Goal: Task Accomplishment & Management: Manage account settings

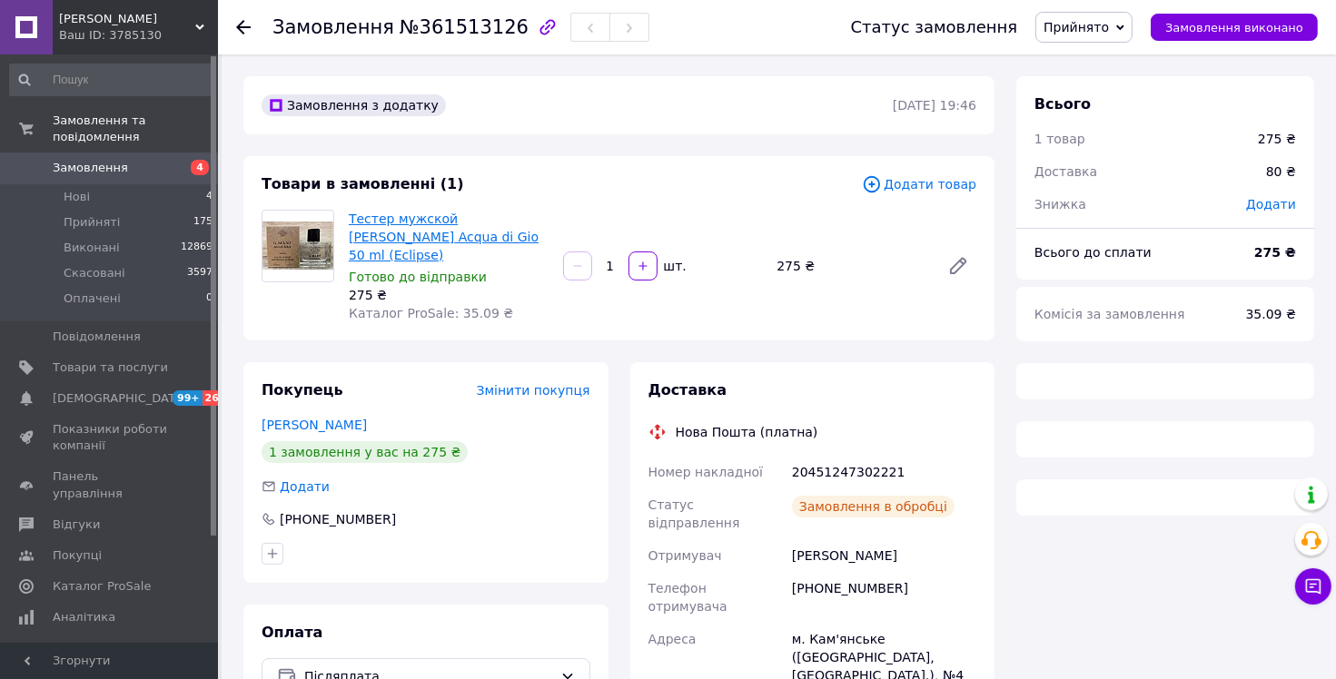
click at [374, 232] on link "Тестер мужской [PERSON_NAME] Acqua di Gio 50 ml (Eclipse)" at bounding box center [444, 237] width 190 height 51
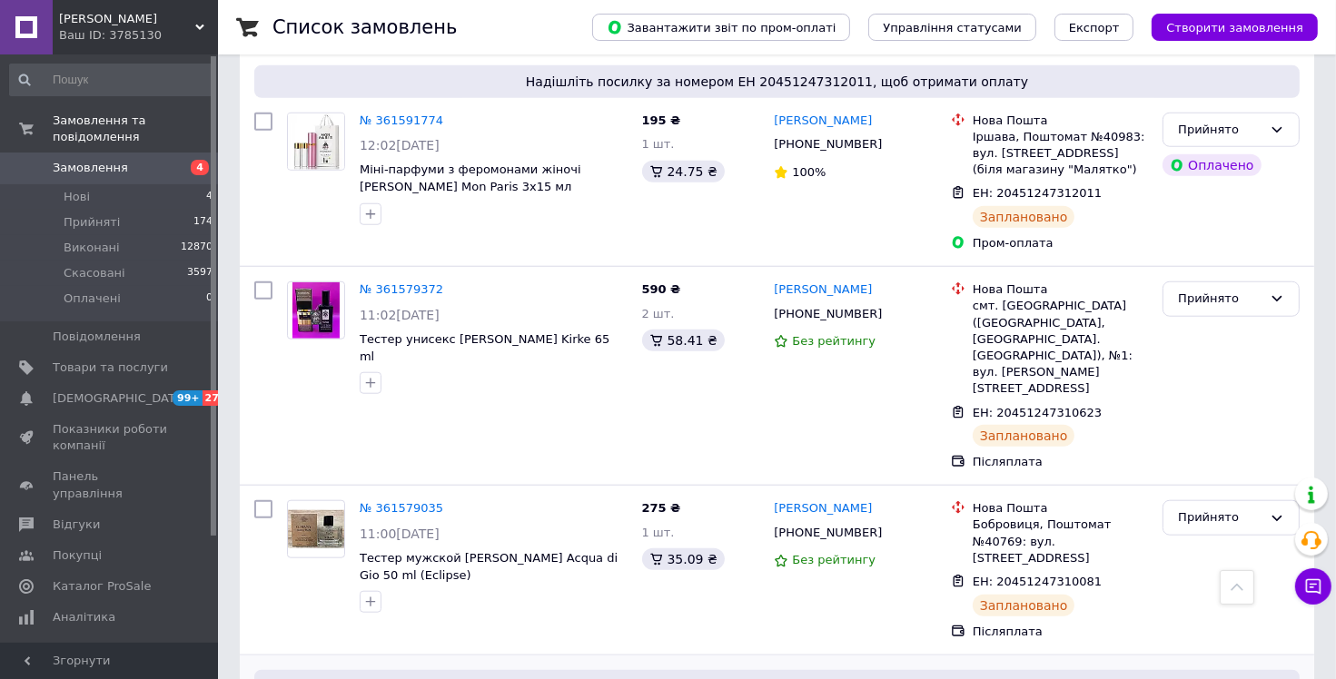
scroll to position [1504, 0]
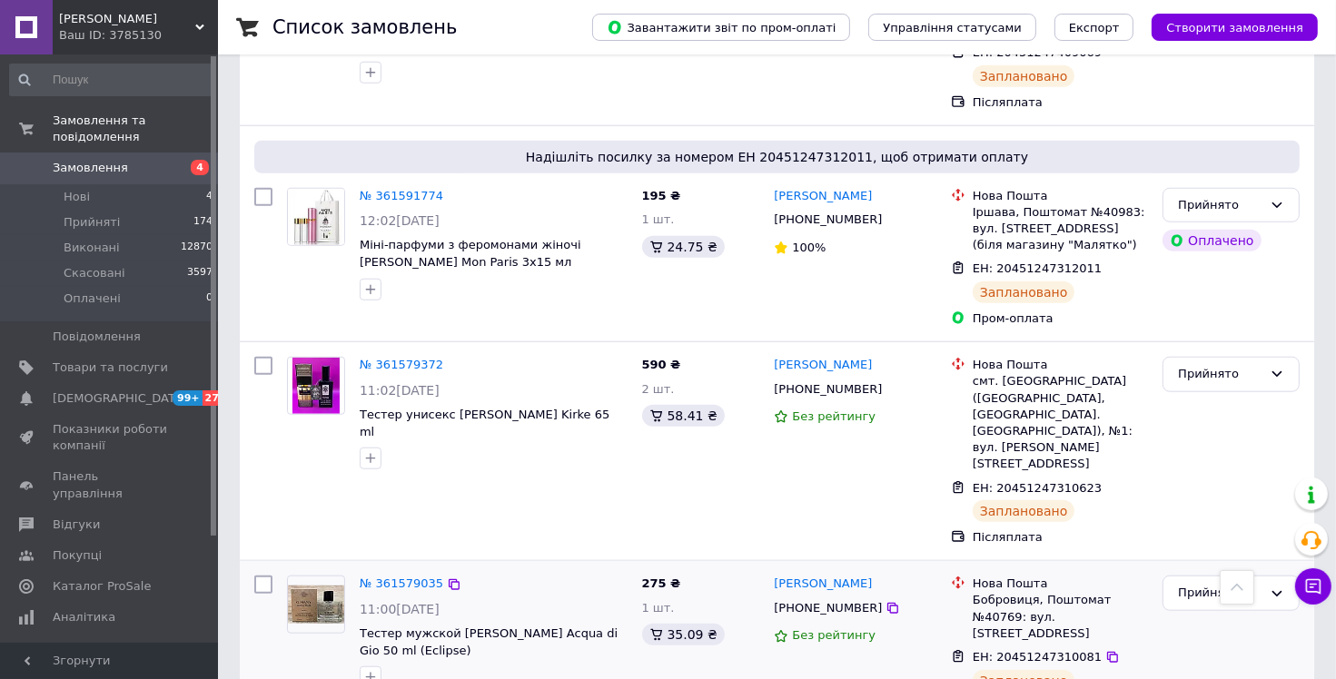
drag, startPoint x: 1161, startPoint y: 291, endPoint x: 1107, endPoint y: 337, distance: 70.2
click at [1160, 350] on div "Прийнято" at bounding box center [1231, 451] width 152 height 203
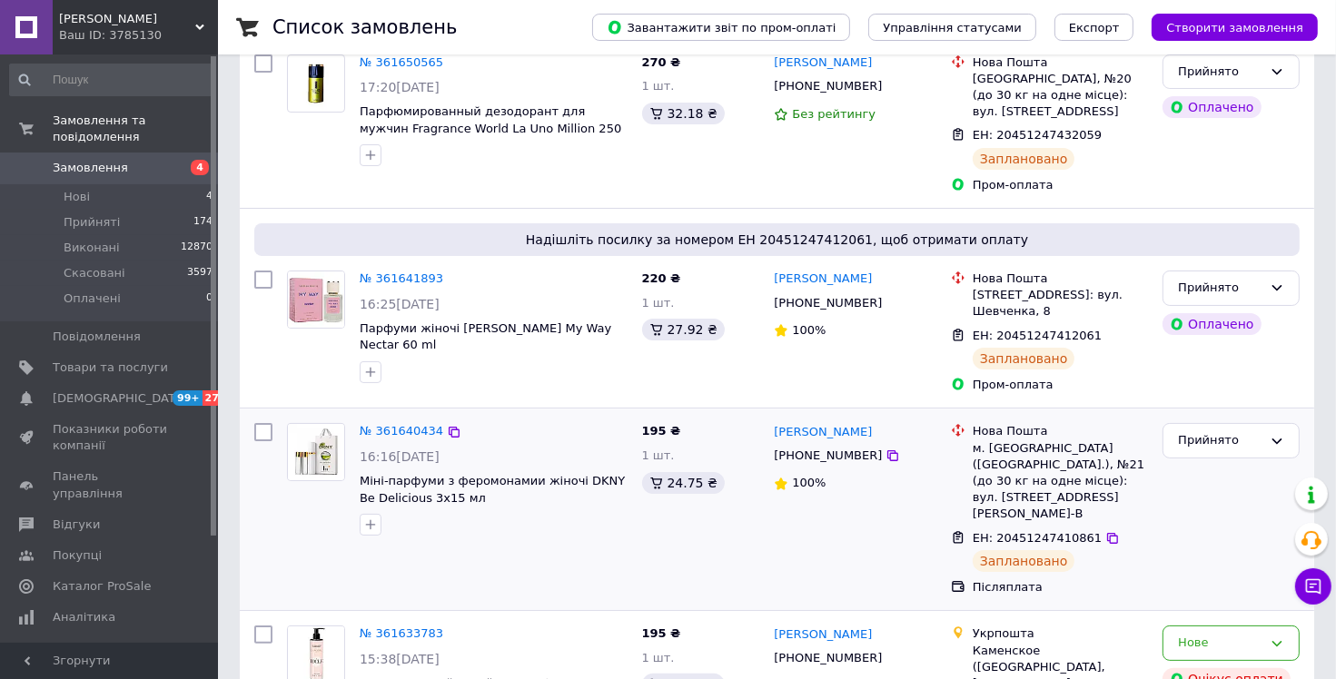
scroll to position [0, 0]
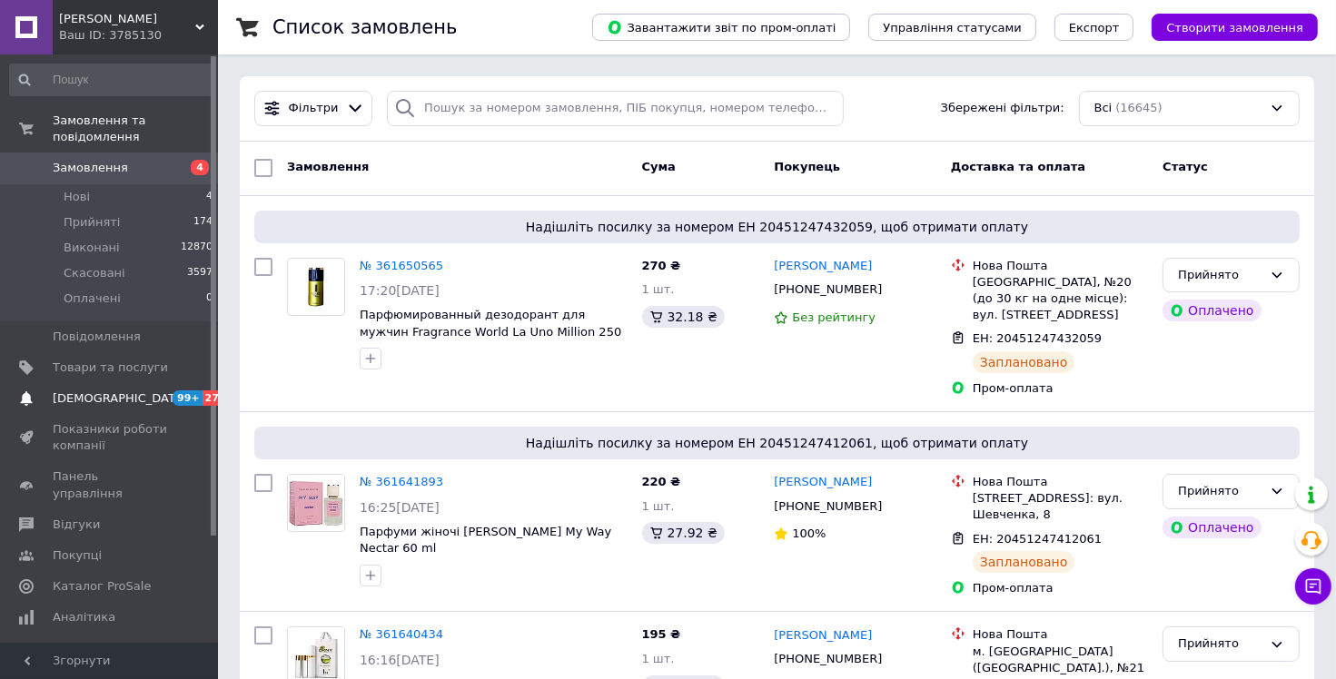
click at [196, 390] on span "99+" at bounding box center [188, 397] width 30 height 15
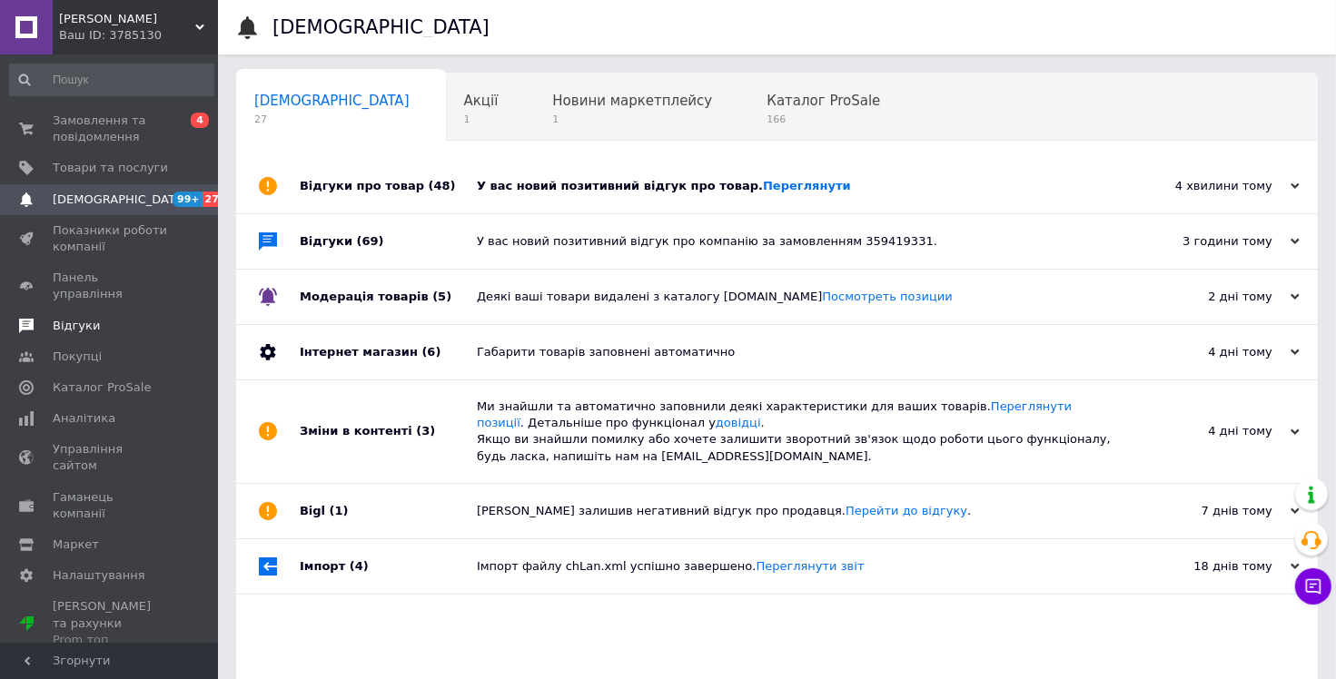
click at [124, 318] on span "Відгуки" at bounding box center [110, 326] width 115 height 16
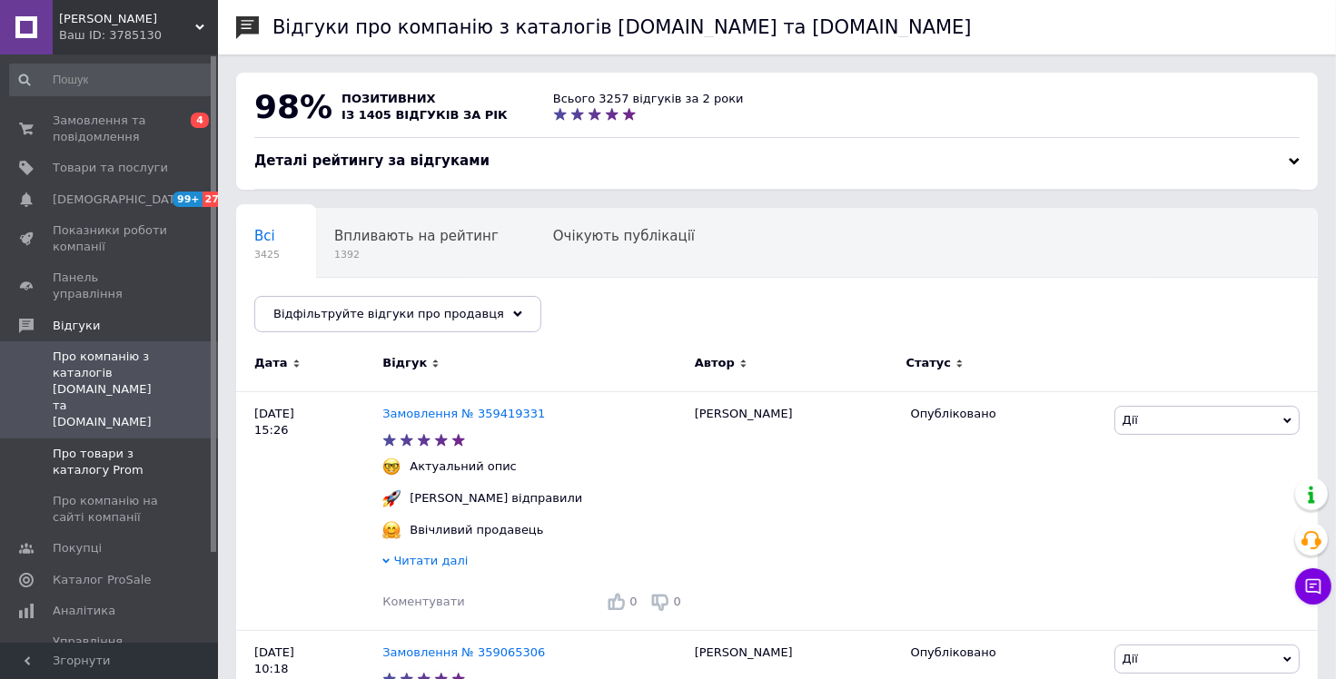
click at [110, 446] on span "Про товари з каталогу Prom" at bounding box center [110, 462] width 115 height 33
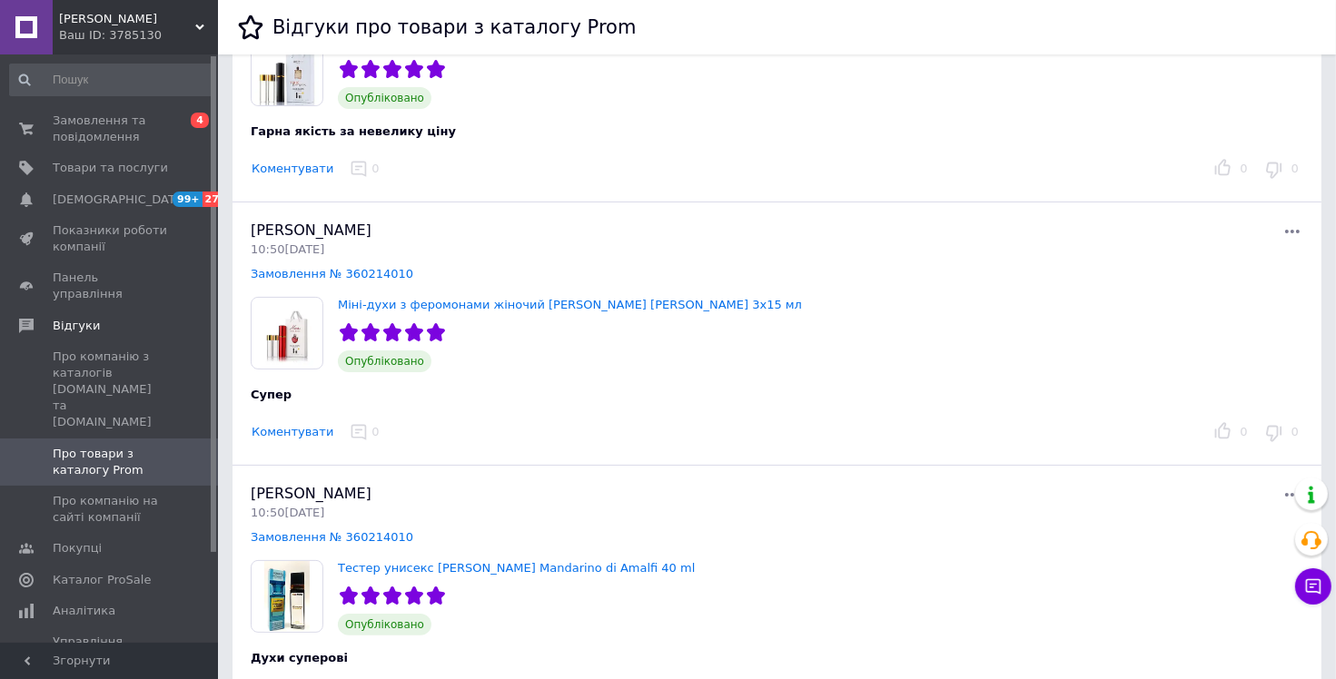
scroll to position [182, 0]
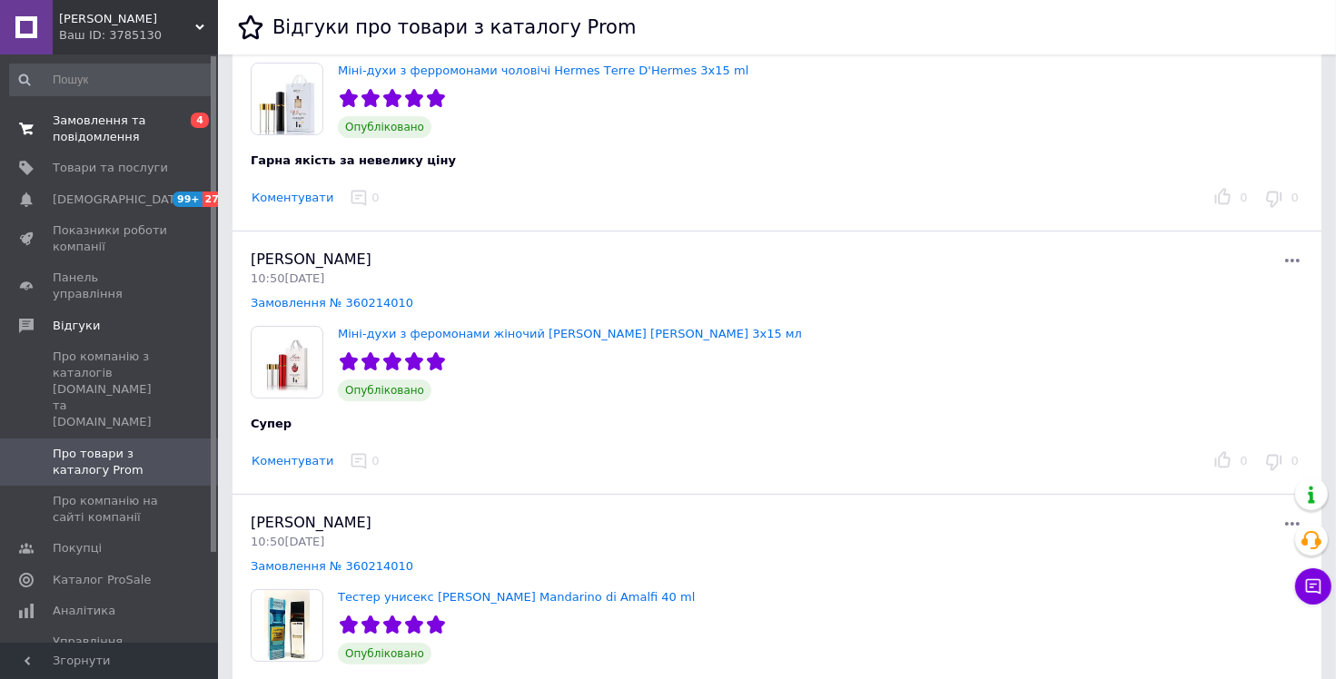
click at [123, 127] on span "Замовлення та повідомлення" at bounding box center [110, 129] width 115 height 33
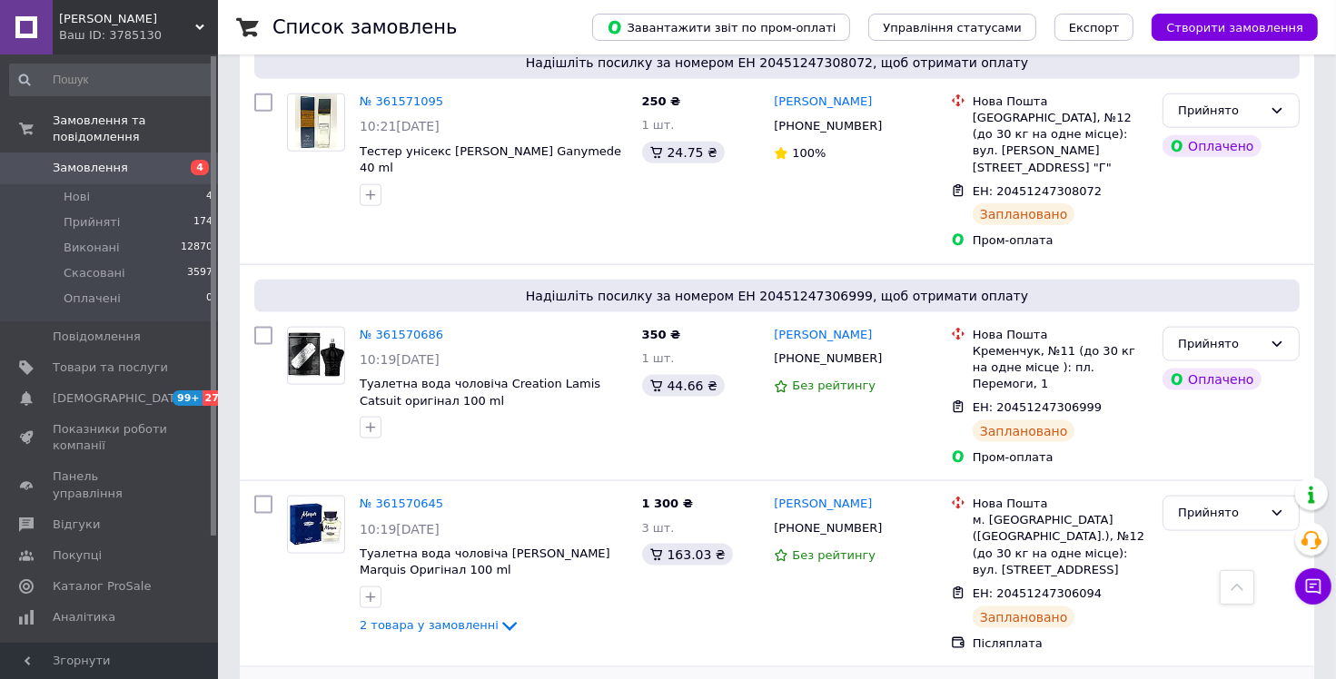
scroll to position [2179, 0]
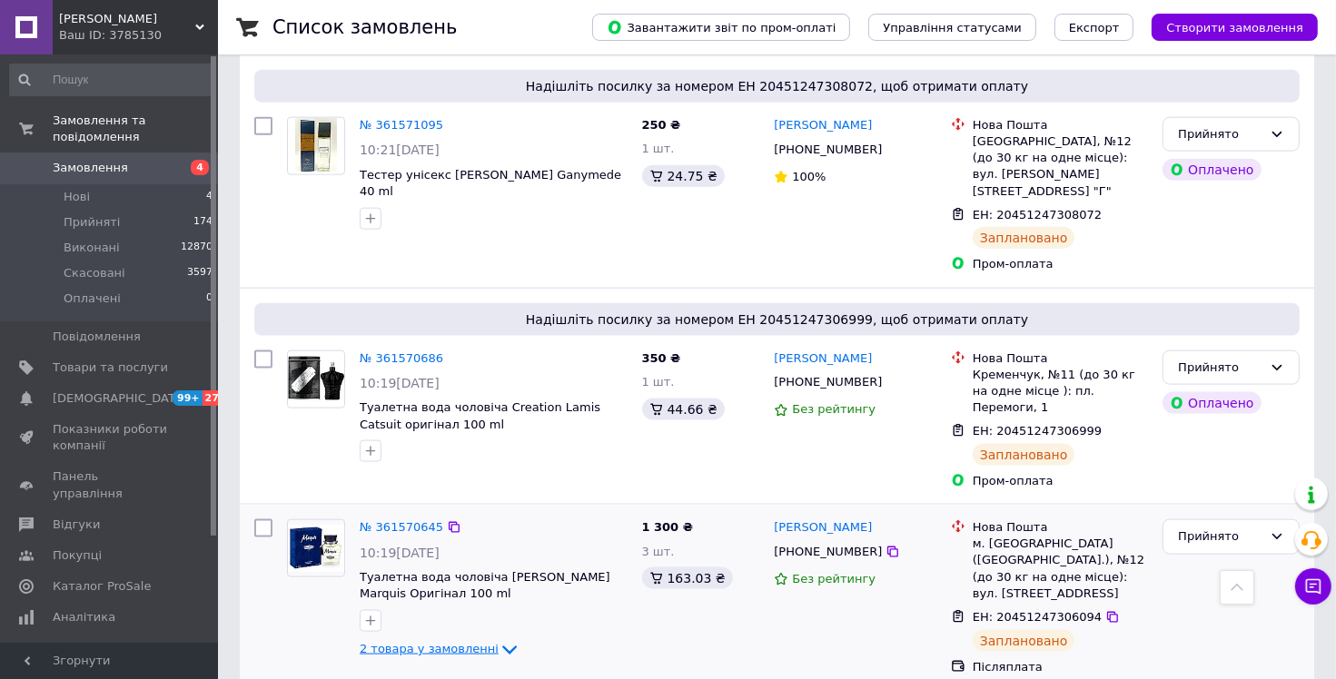
click at [474, 643] on span "2 товара у замовленні" at bounding box center [429, 650] width 139 height 14
drag, startPoint x: 492, startPoint y: 304, endPoint x: 617, endPoint y: 308, distance: 125.4
click at [617, 512] on div "№ 361570645 10:19[DATE] Туалетна вода чоловіча [PERSON_NAME] Marquis Оригінал 1…" at bounding box center [493, 590] width 282 height 156
copy span "[PERSON_NAME]"
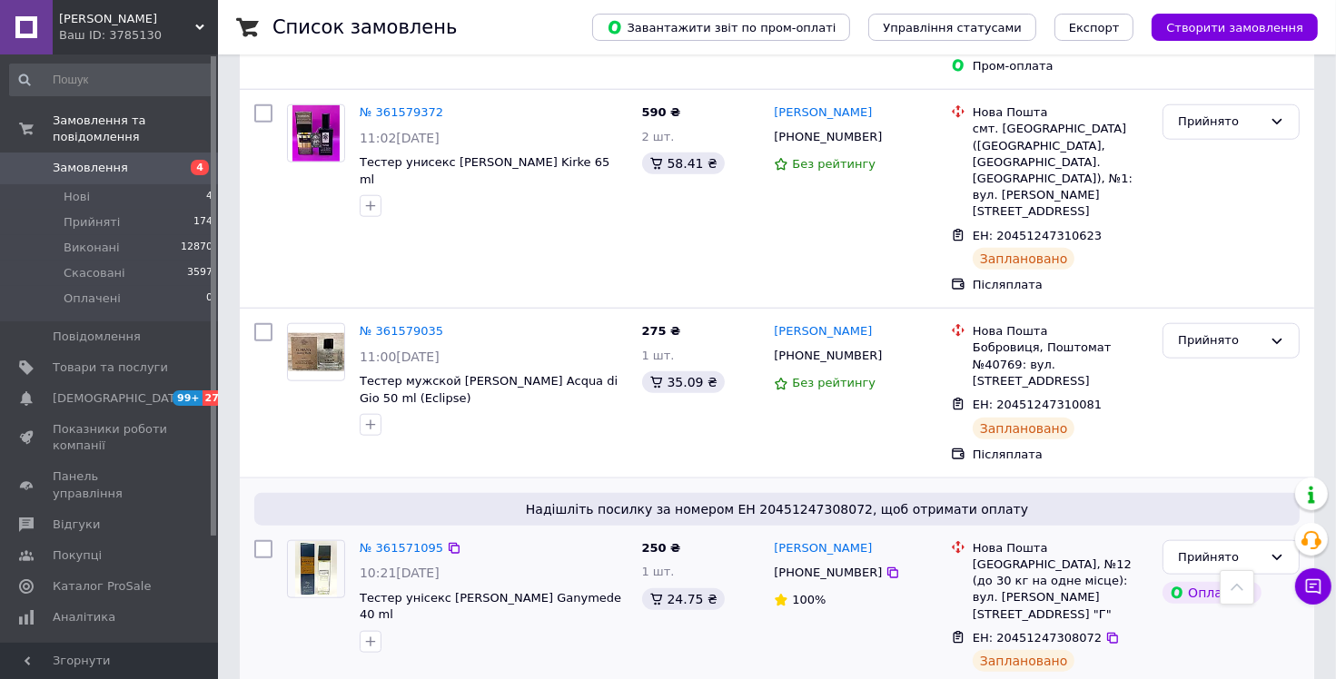
scroll to position [1725, 0]
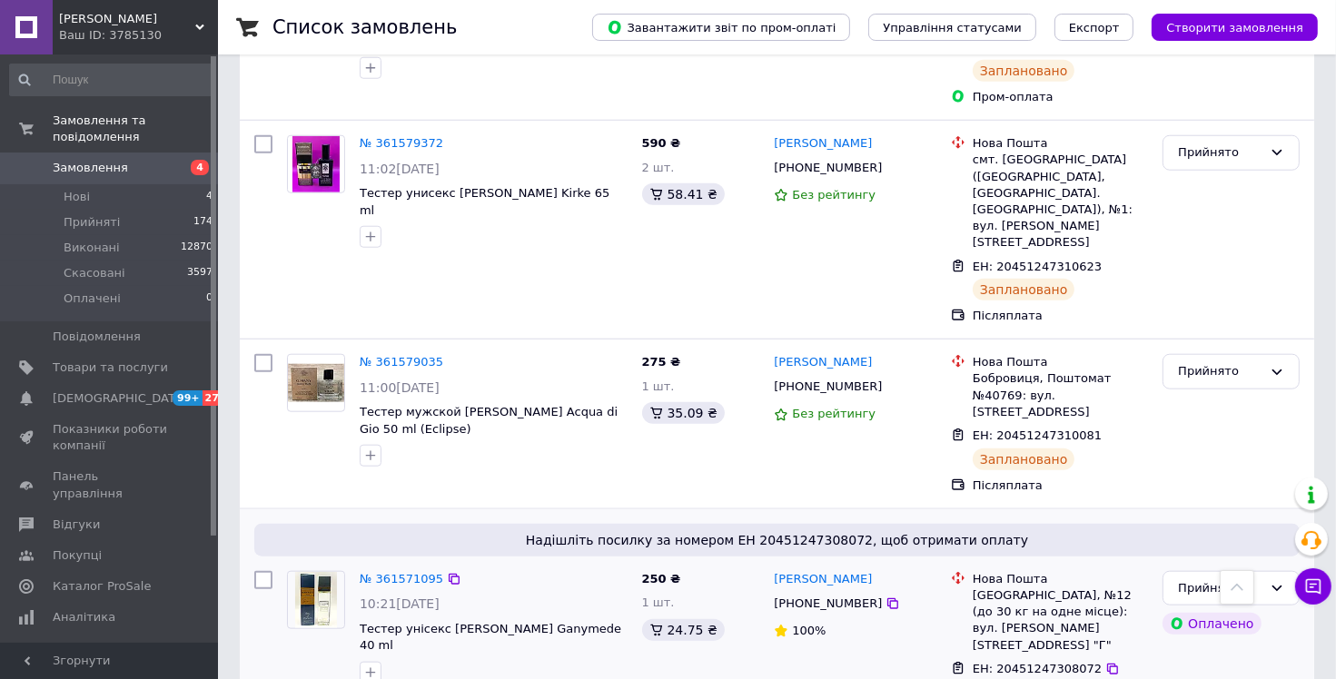
click at [1026, 509] on div "Надішліть посилку за номером ЕН 20451247308072, щоб отримати оплату № 361571095…" at bounding box center [777, 625] width 1074 height 232
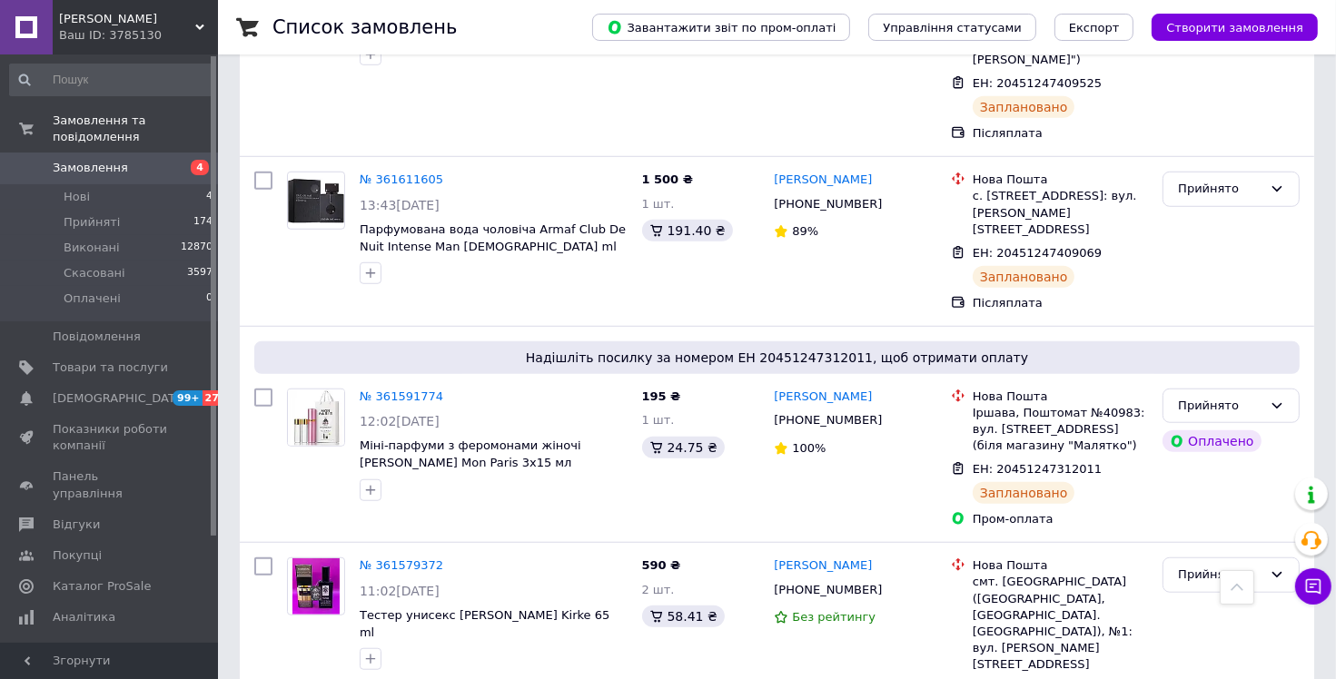
scroll to position [1544, 0]
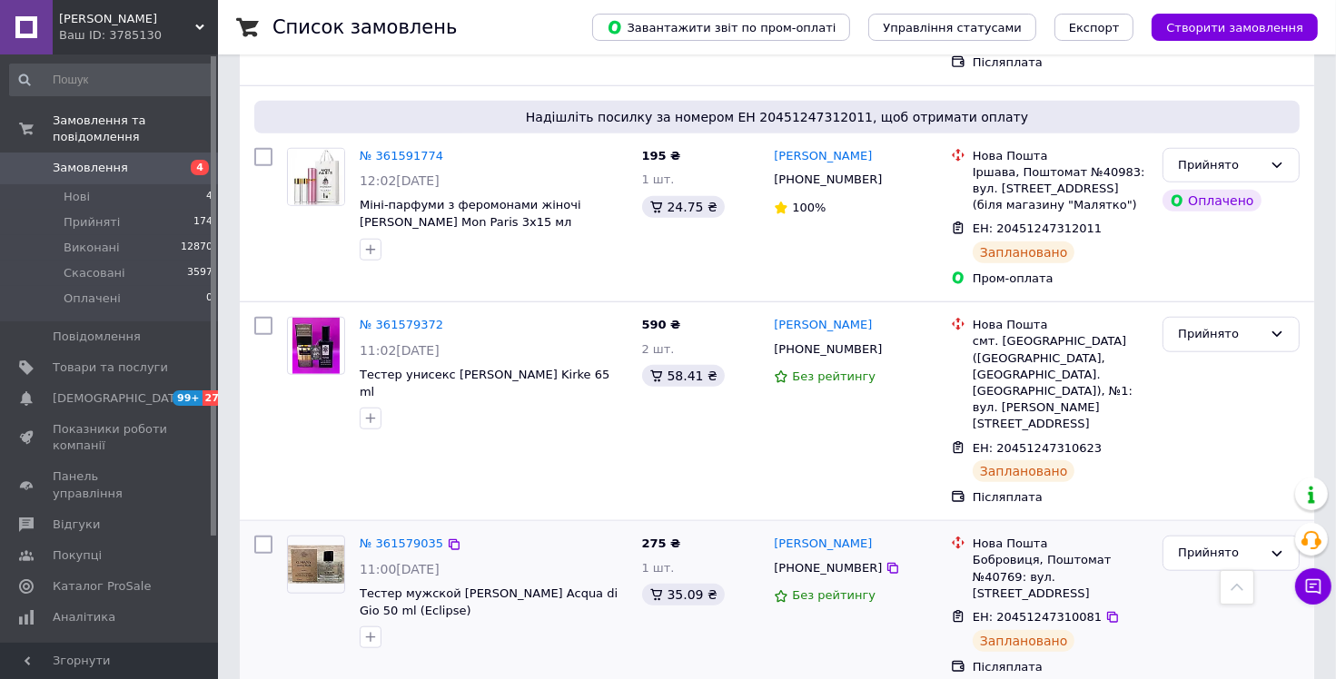
drag, startPoint x: 732, startPoint y: 297, endPoint x: 723, endPoint y: 301, distance: 10.2
click at [732, 521] on div "№ 361579035 11:00[DATE] Тестер мужской [PERSON_NAME] Acqua di Gio 50 ml (Eclips…" at bounding box center [777, 605] width 1074 height 169
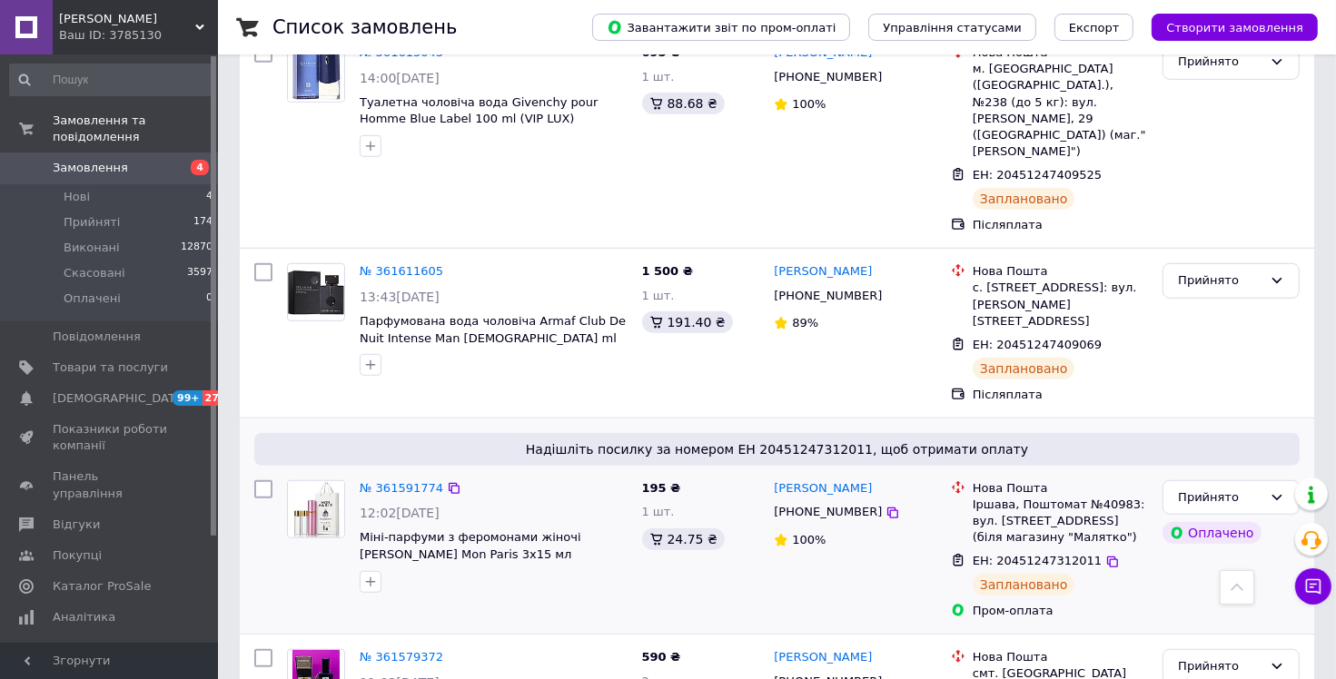
scroll to position [1180, 0]
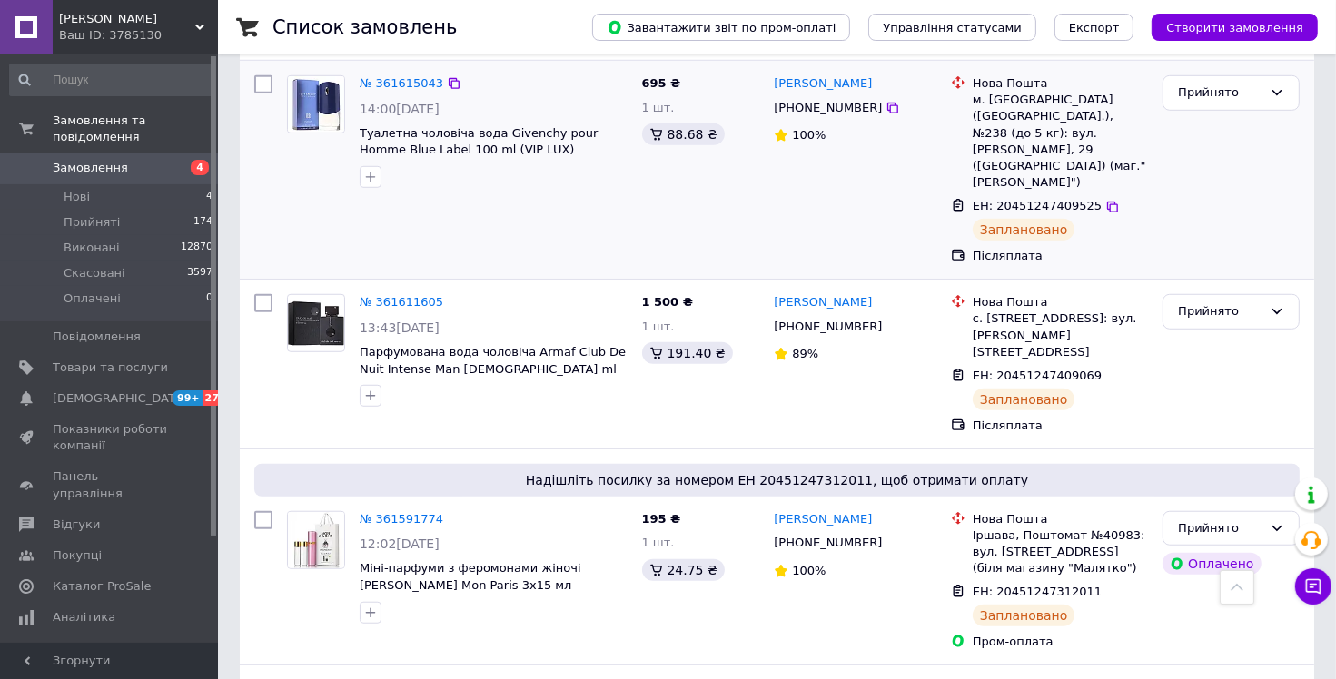
click at [1072, 194] on div "ЕН: 20451247409525 Заплановано" at bounding box center [1060, 219] width 183 height 50
drag, startPoint x: 1121, startPoint y: 260, endPoint x: 1112, endPoint y: 262, distance: 9.5
click at [1122, 414] on div "Післяплата" at bounding box center [1060, 426] width 183 height 24
click at [574, 280] on div "№ 361611605 13:43[DATE] Парфумована вода чоловіча Armaf Club De Nuit Intense Ma…" at bounding box center [777, 364] width 1074 height 169
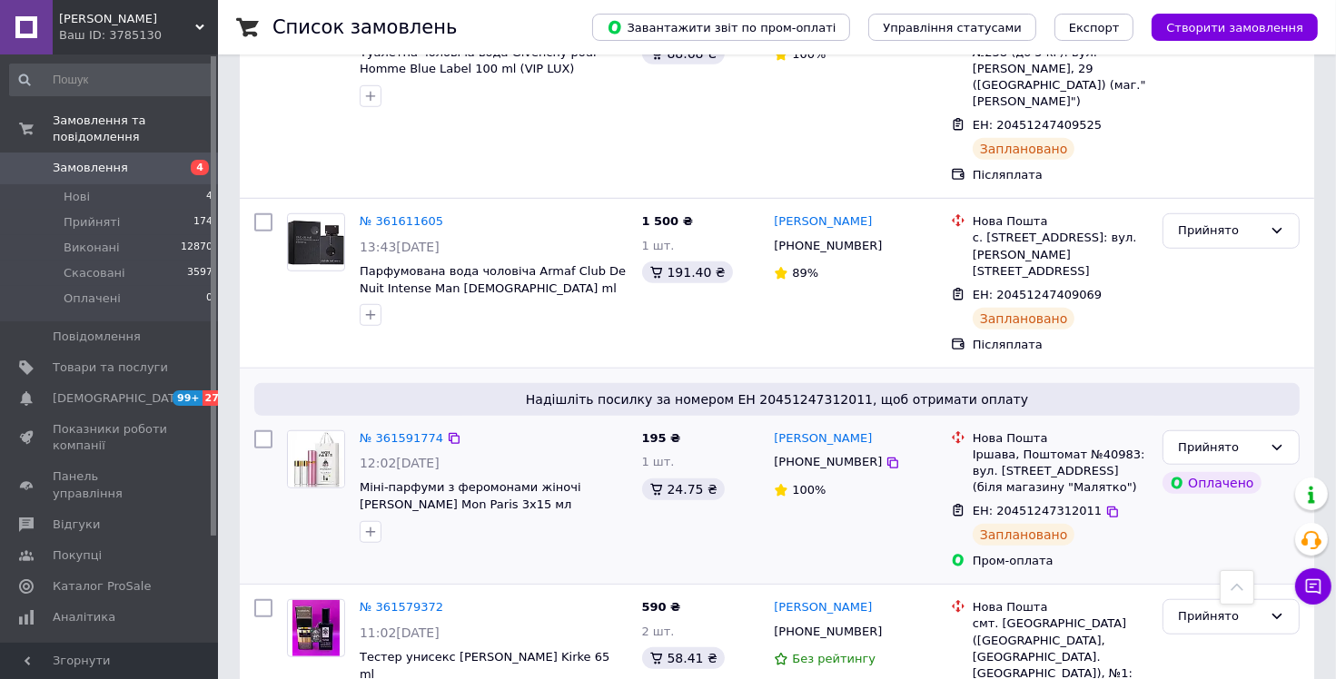
scroll to position [1362, 0]
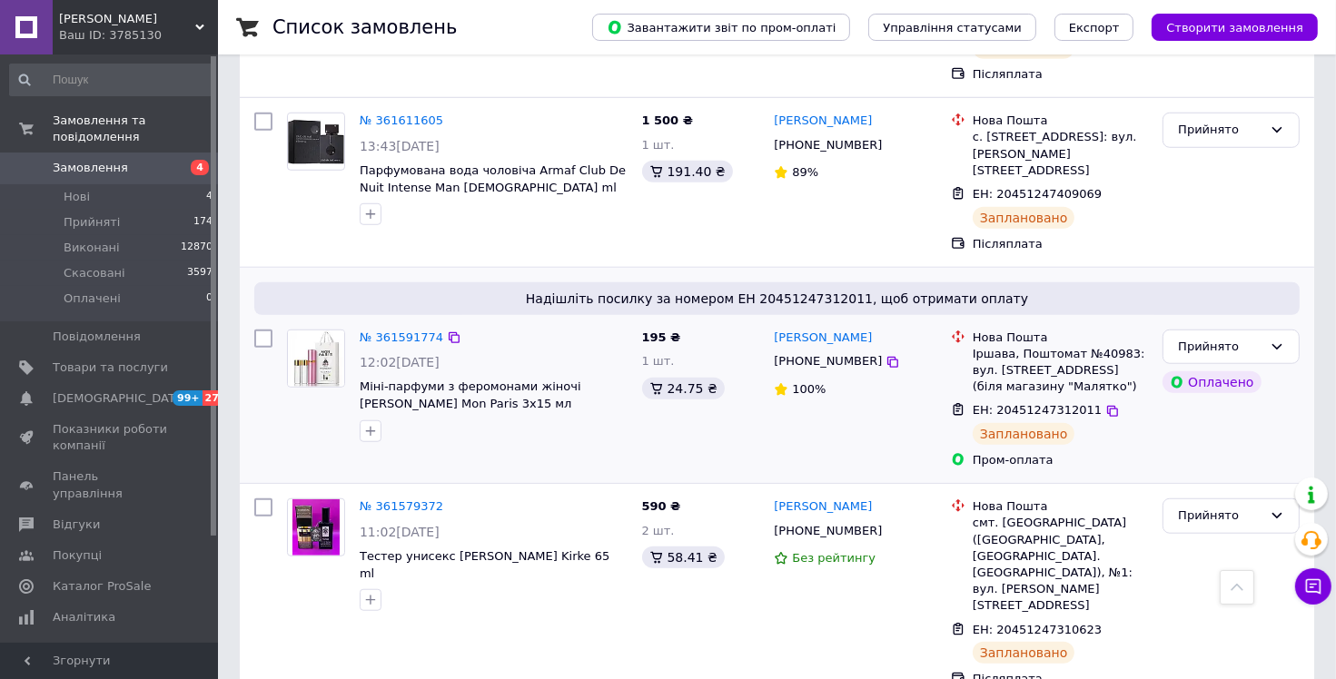
click at [1065, 322] on div "Нова Пошта Іршава, Поштомат №40983: вул. [PERSON_NAME][STREET_ADDRESS] (біля ма…" at bounding box center [1049, 399] width 212 height 154
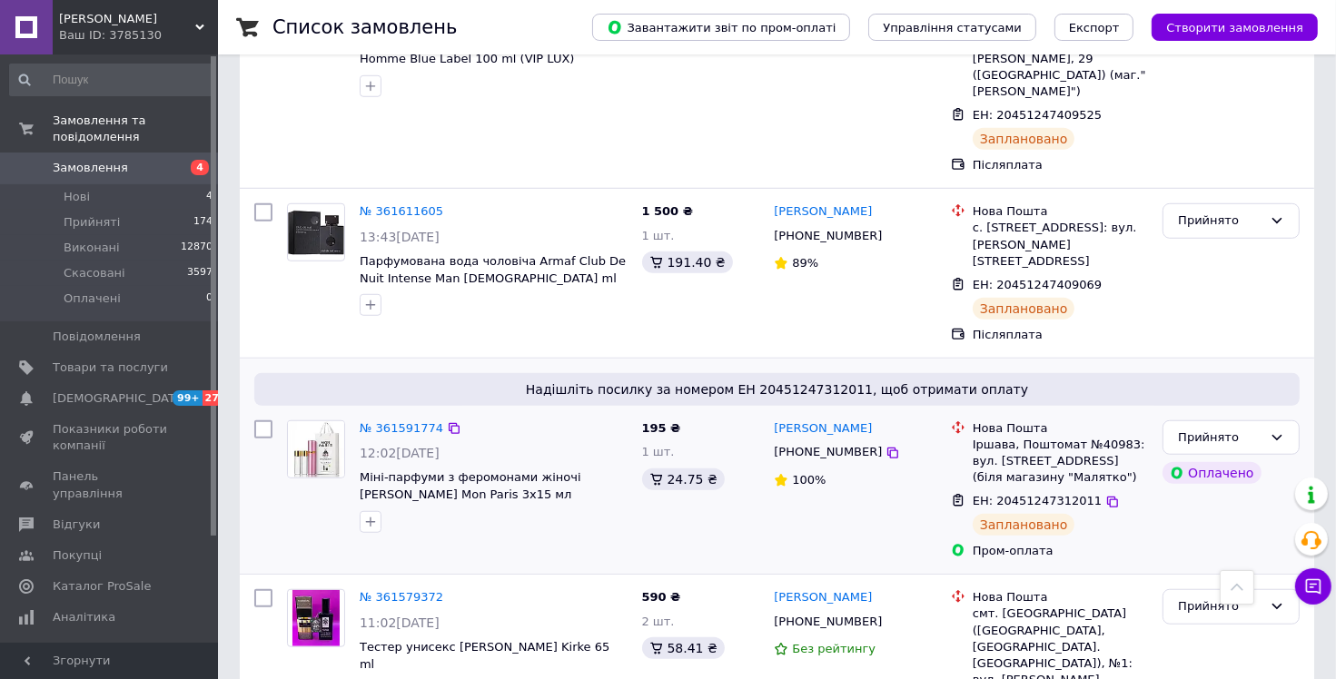
scroll to position [1180, 0]
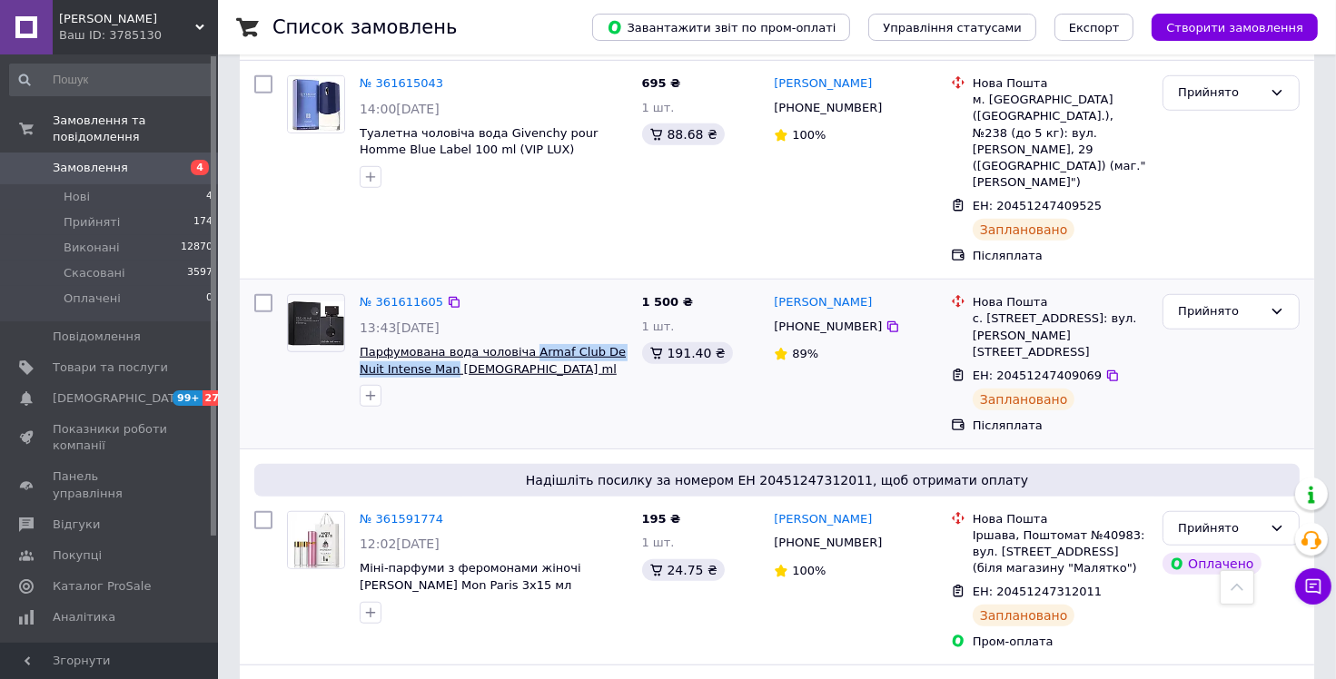
drag, startPoint x: 522, startPoint y: 177, endPoint x: 421, endPoint y: 210, distance: 106.0
click at [421, 287] on div "№ 361611605 13:43[DATE] Парфумована вода чоловіча Armaf Club De Nuit Intense Ma…" at bounding box center [493, 350] width 282 height 127
copy span "Armaf Club De Nuit Intense Man"
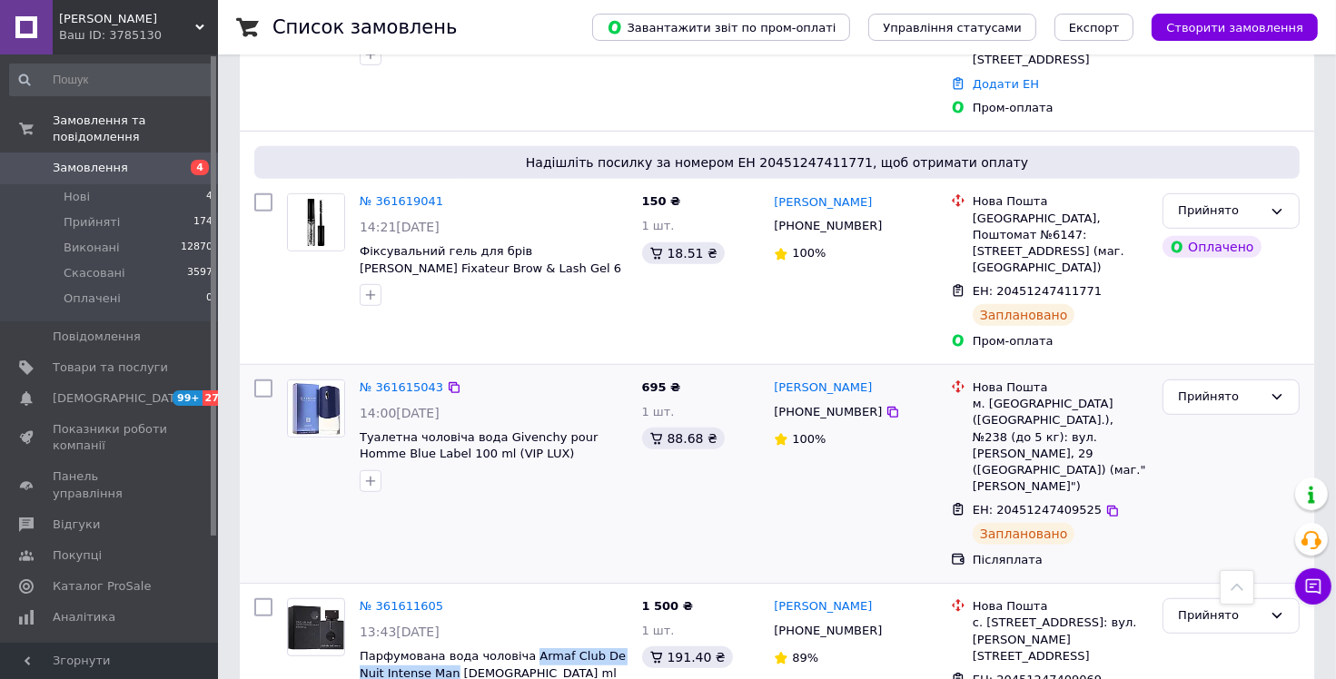
scroll to position [908, 0]
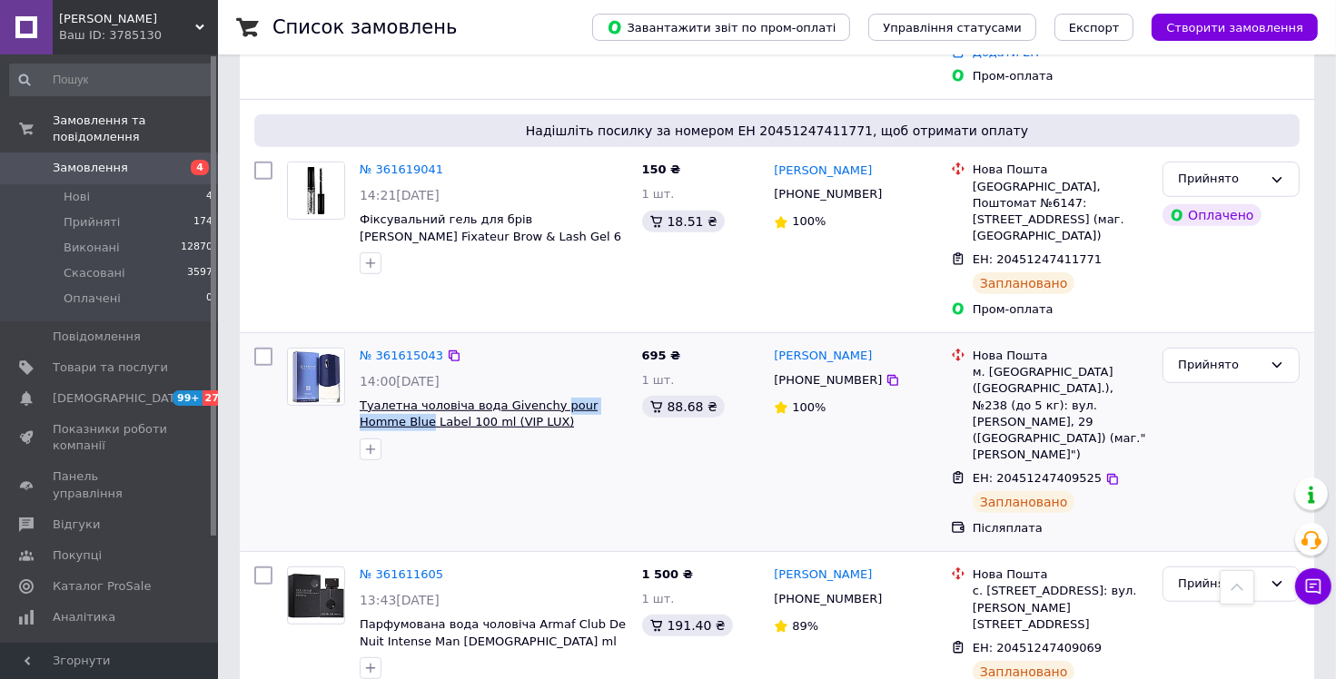
drag, startPoint x: 541, startPoint y: 283, endPoint x: 382, endPoint y: 308, distance: 160.8
click at [382, 341] on div "№ 361615043 14:00[DATE] Туалетна чоловіча вода Givenchy pour Homme Blue Label 1…" at bounding box center [493, 404] width 282 height 127
copy span "pour Homme Blue"
drag, startPoint x: 351, startPoint y: 284, endPoint x: 473, endPoint y: 301, distance: 123.7
click at [476, 341] on div "№ 361615043 14:00[DATE] Туалетна чоловіча вода Givenchy pour Homme Blue Label 1…" at bounding box center [457, 404] width 355 height 127
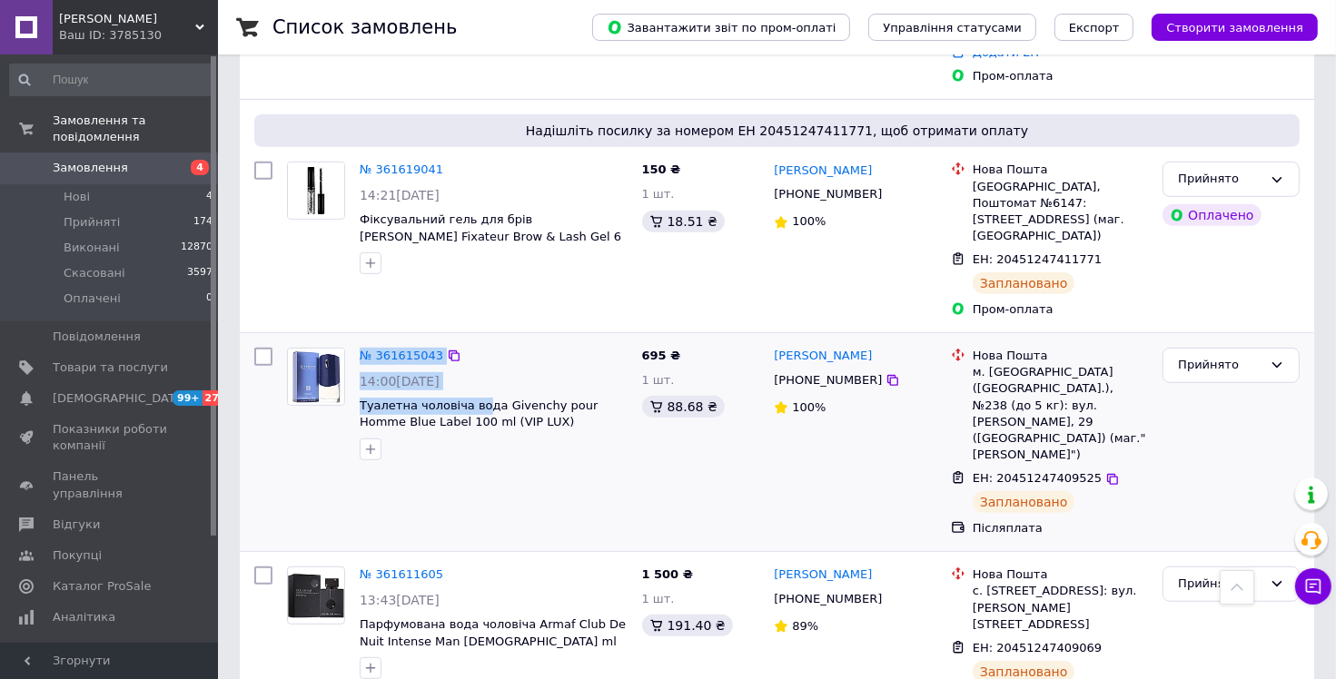
click at [352, 341] on div "№ 361615043 14:00[DATE] Туалетна чоловіча вода Givenchy pour Homme Blue Label 1…" at bounding box center [493, 404] width 282 height 127
drag, startPoint x: 358, startPoint y: 291, endPoint x: 487, endPoint y: 287, distance: 129.0
click at [487, 341] on div "№ 361615043 14:00[DATE] Туалетна чоловіча вода Givenchy pour Homme Blue Label 1…" at bounding box center [493, 404] width 282 height 127
copy span "Туалетна чоловіча вода"
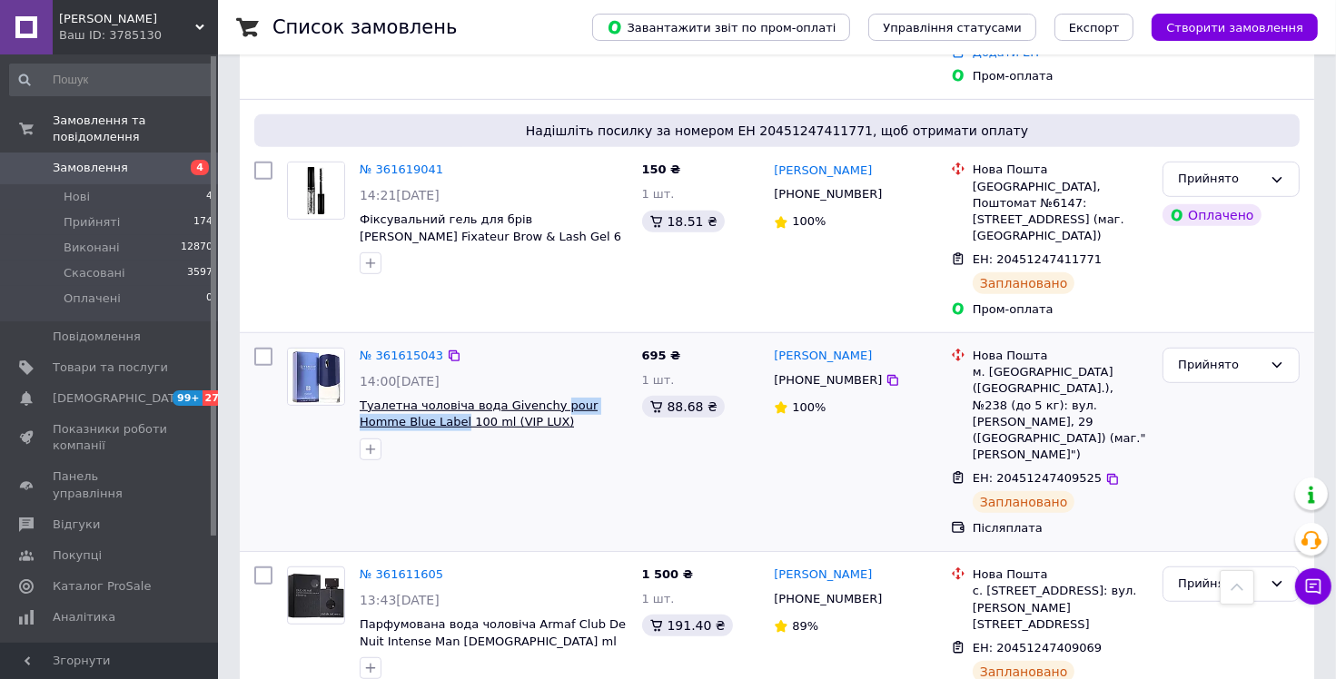
drag, startPoint x: 541, startPoint y: 282, endPoint x: 412, endPoint y: 312, distance: 132.4
click at [412, 341] on div "№ 361615043 14:00[DATE] Туалетна чоловіча вода Givenchy pour Homme Blue Label 1…" at bounding box center [493, 404] width 282 height 127
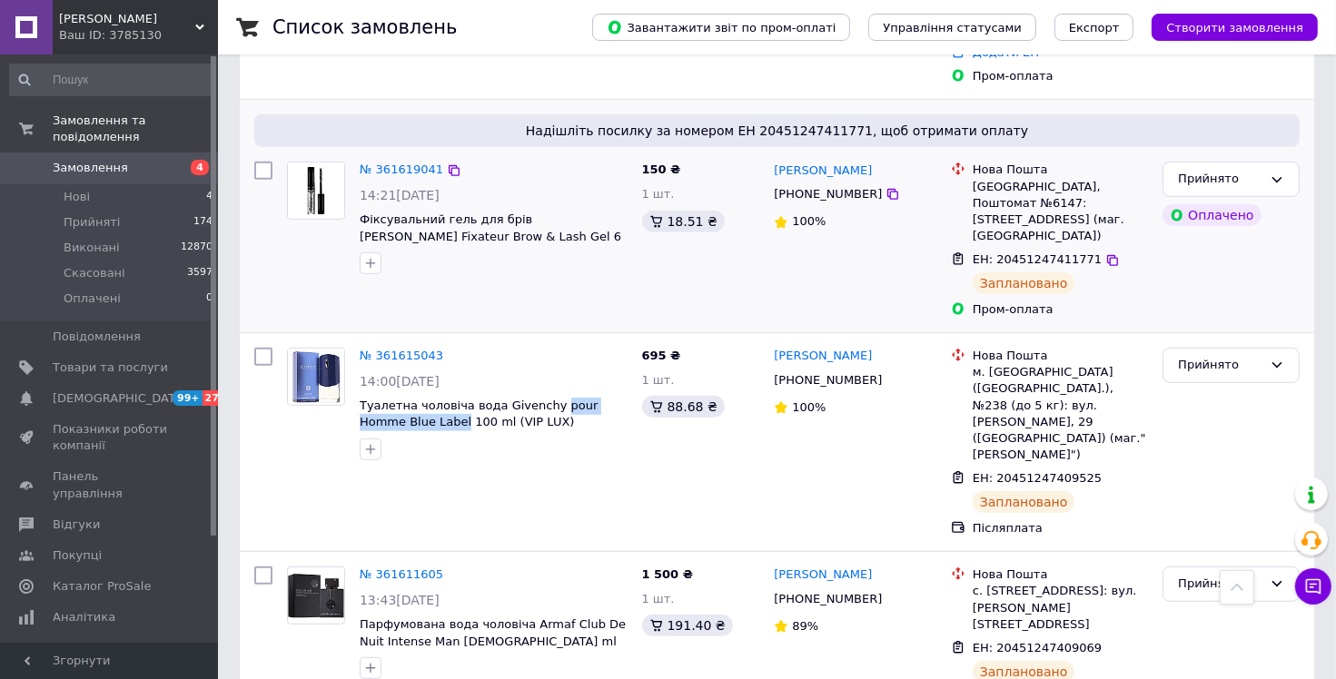
copy span "pour Homme Blue Label"
drag, startPoint x: 355, startPoint y: 138, endPoint x: 430, endPoint y: 136, distance: 74.5
click at [430, 154] on div "№ 361619041 14:21[DATE] Фіксувальний гель для брів [PERSON_NAME] Fixateur Brow …" at bounding box center [493, 217] width 282 height 127
copy span "Fixateur Brow"
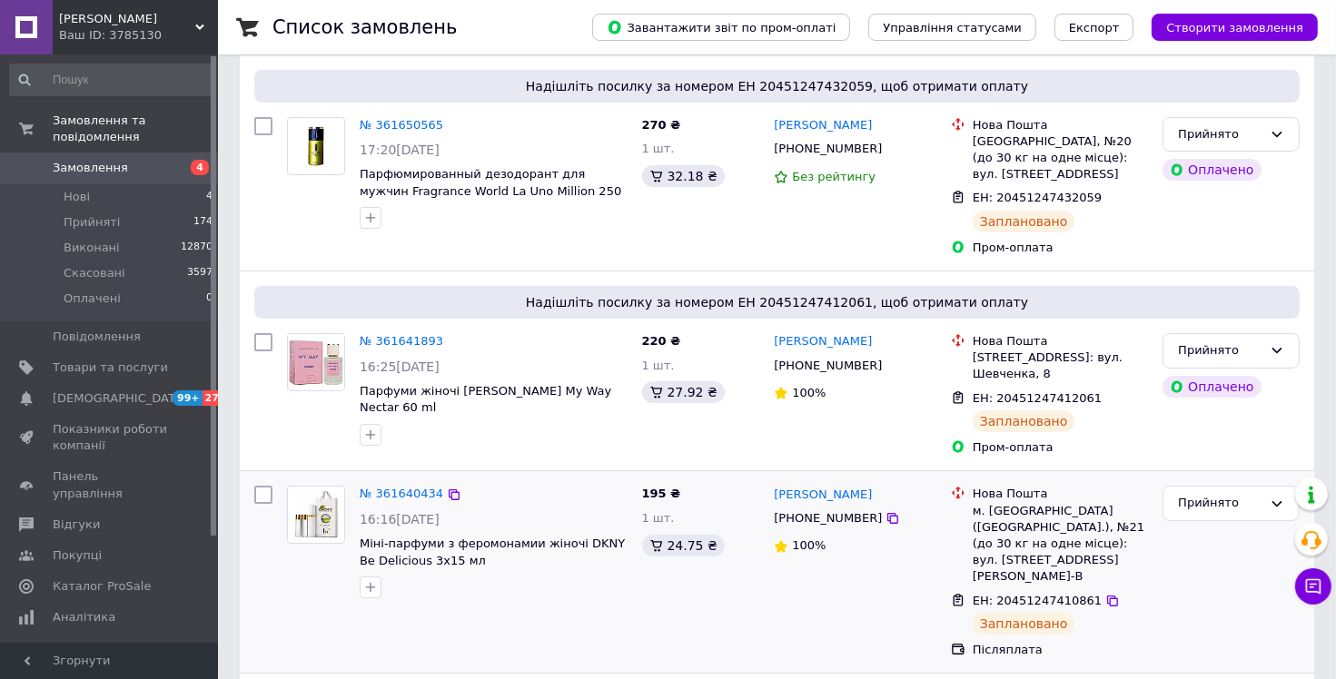
scroll to position [272, 0]
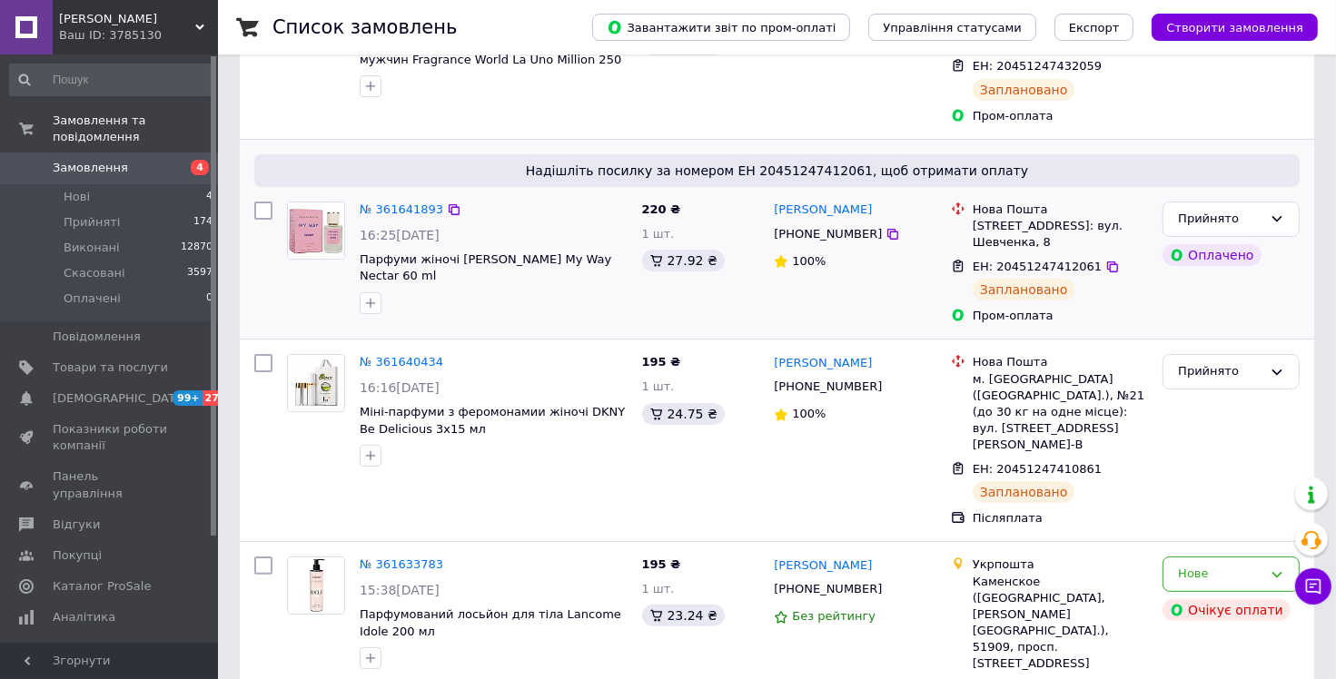
click at [1130, 164] on span "Надішліть посилку за номером ЕН 20451247412061, щоб отримати оплату" at bounding box center [777, 171] width 1031 height 18
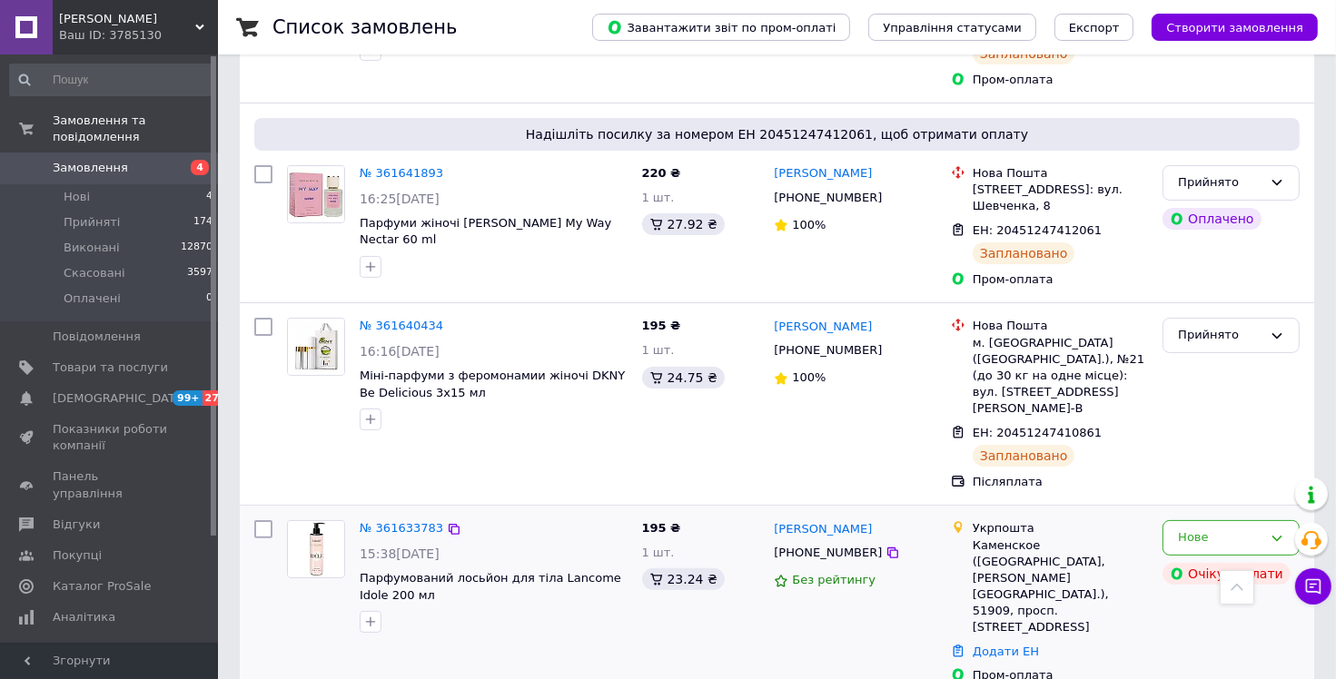
scroll to position [91, 0]
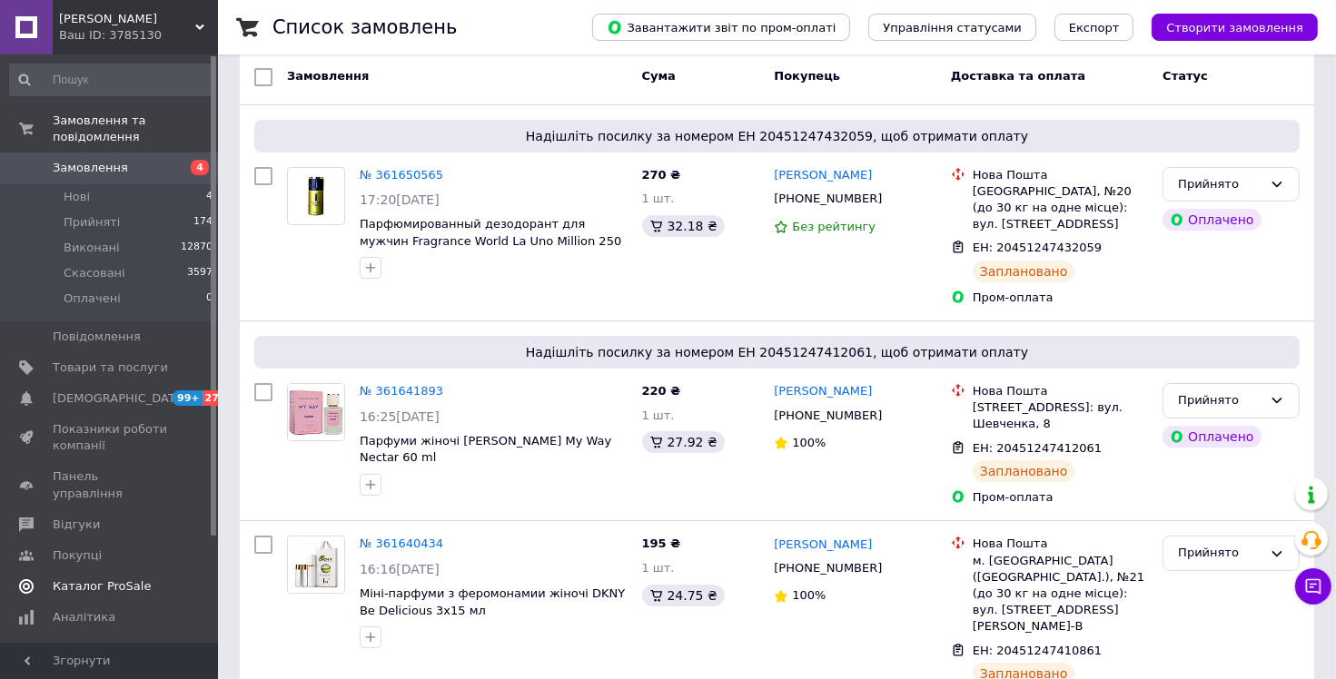
click at [172, 390] on span "99+ 27" at bounding box center [193, 398] width 50 height 16
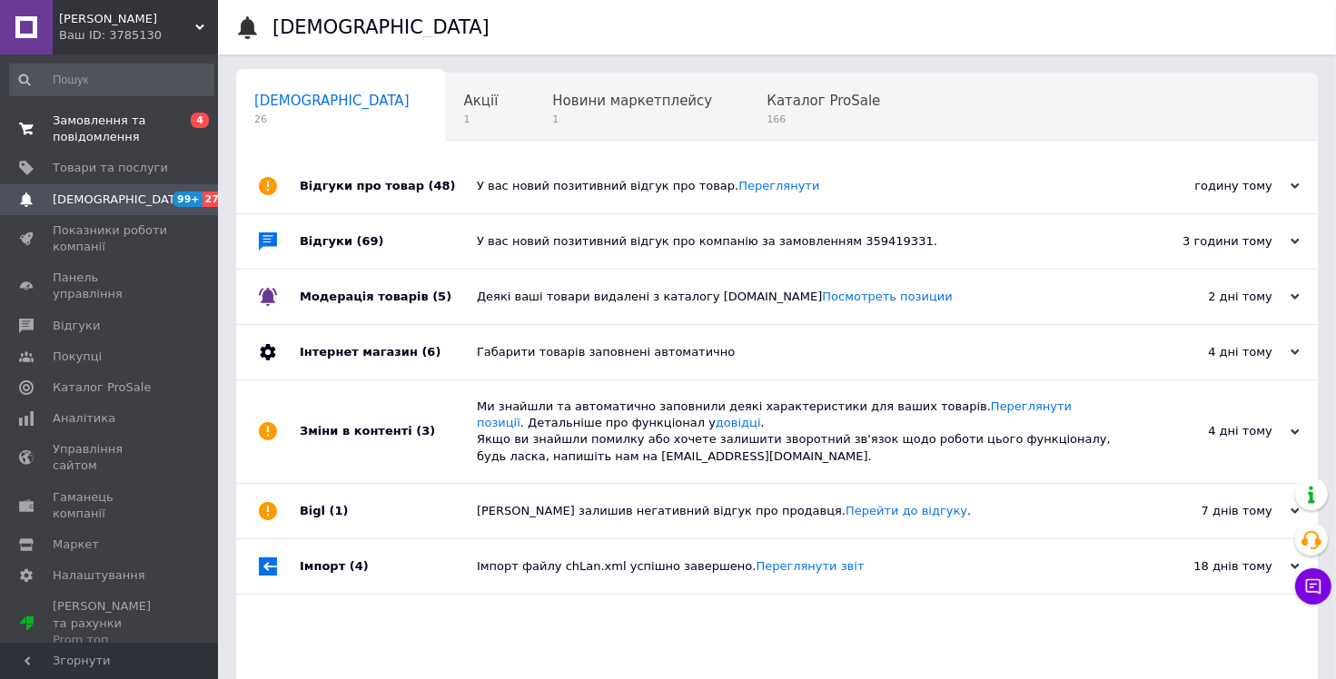
click at [185, 119] on span "0 4" at bounding box center [193, 129] width 50 height 33
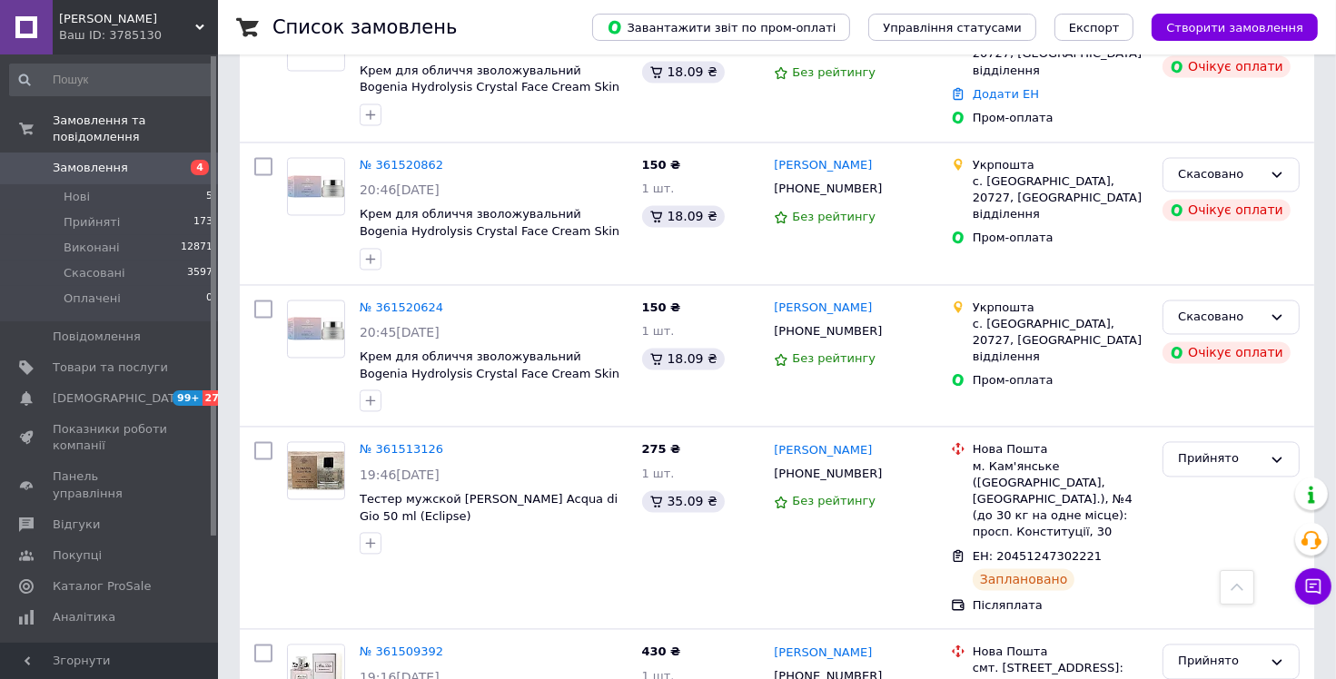
scroll to position [3723, 0]
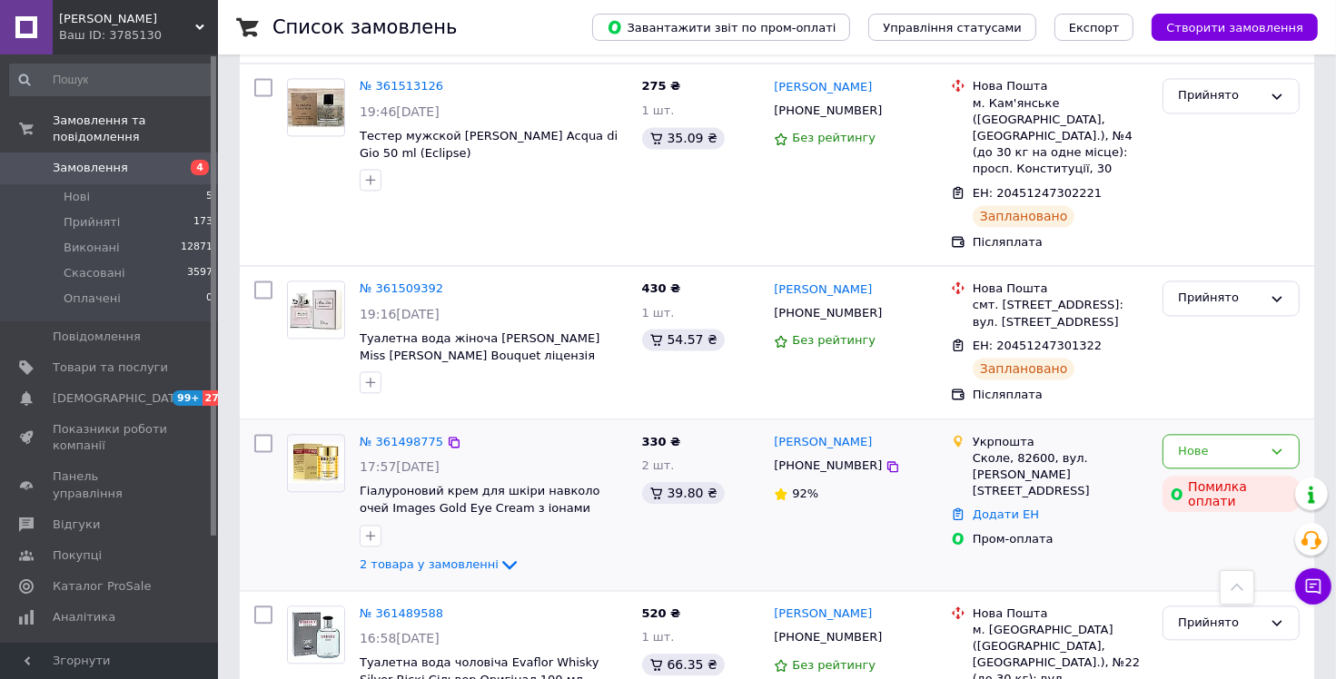
drag, startPoint x: 965, startPoint y: 292, endPoint x: 964, endPoint y: 268, distance: 24.5
click at [966, 427] on div "Укрпошта Сколе, 82600, вул. [PERSON_NAME], 18 Додати ЕН Пром-оплата" at bounding box center [1049, 505] width 212 height 156
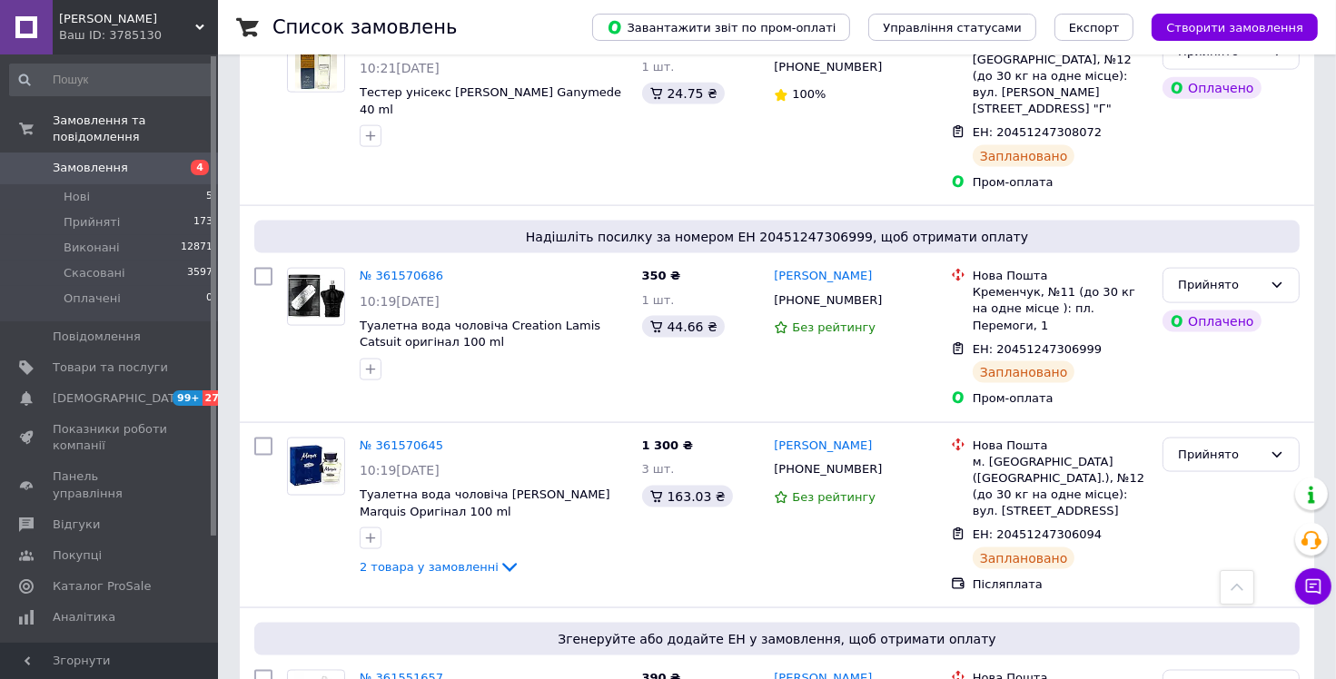
scroll to position [2633, 0]
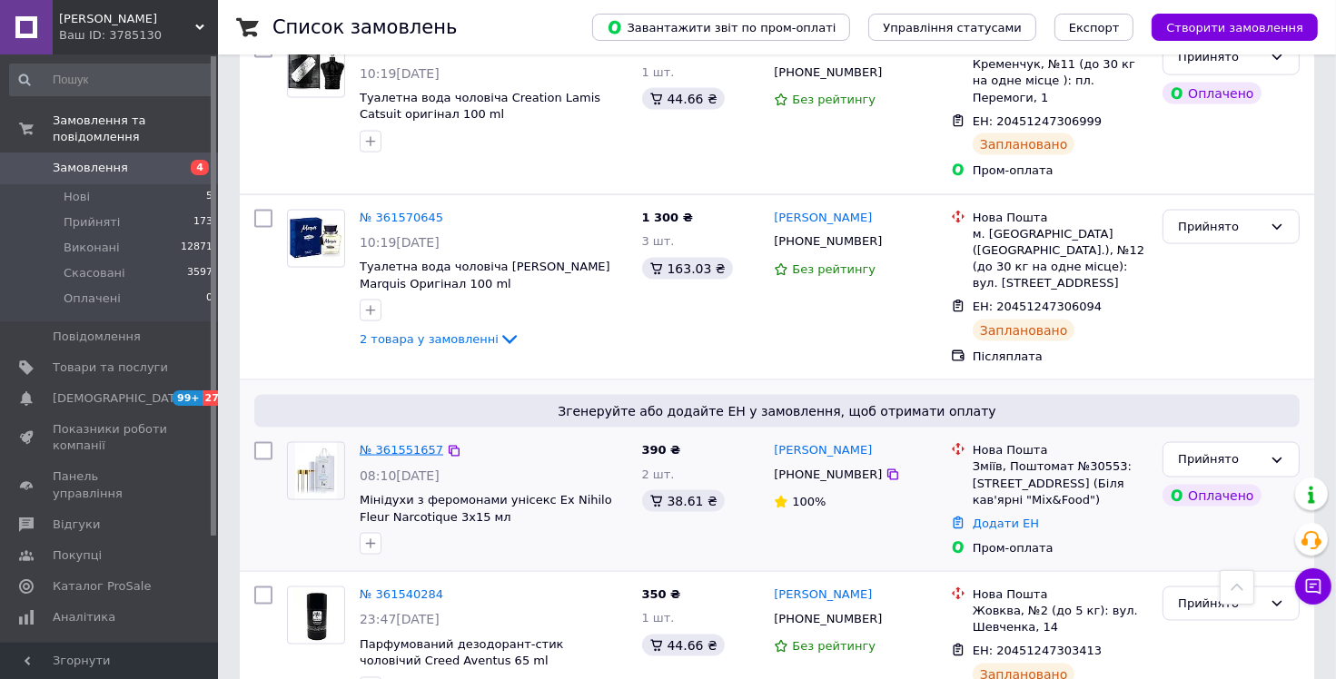
click at [393, 443] on link "№ 361551657" at bounding box center [402, 450] width 84 height 14
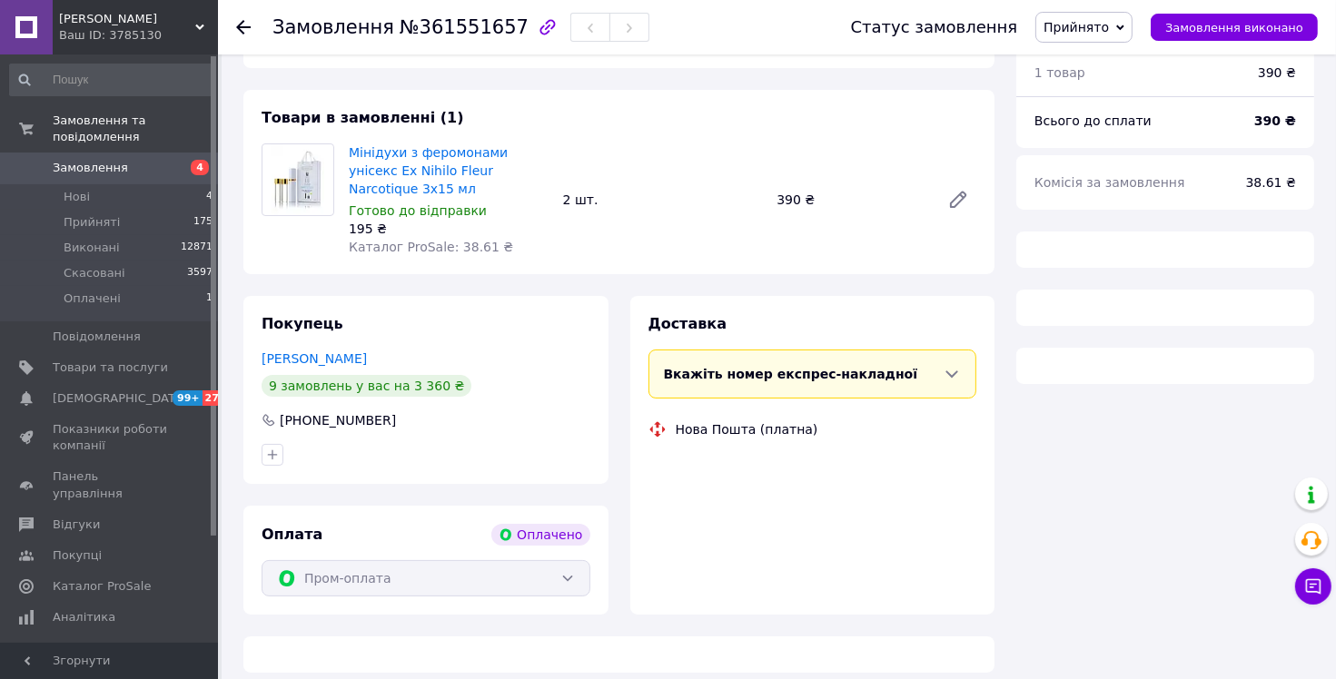
scroll to position [32, 0]
